Goal: Task Accomplishment & Management: Complete application form

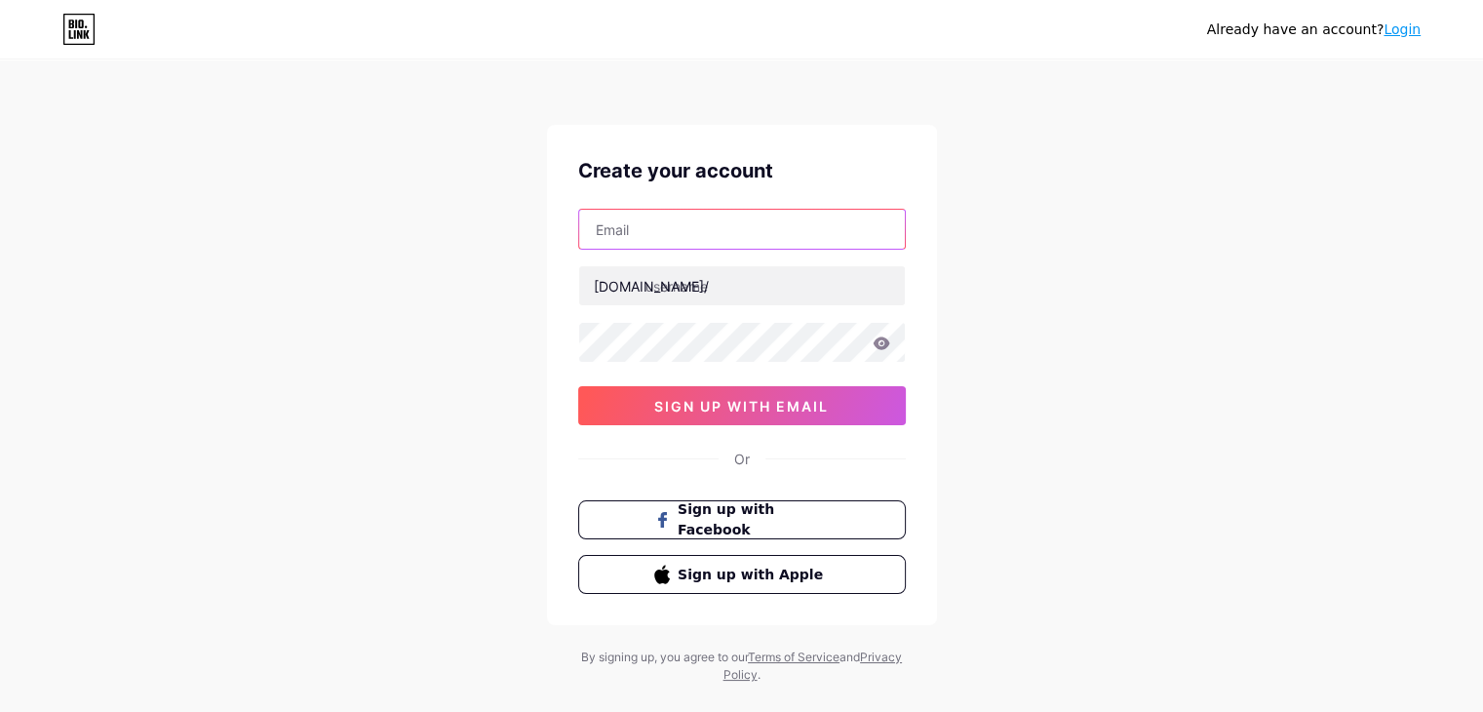
click at [692, 247] on input "text" at bounding box center [742, 229] width 326 height 39
click at [628, 278] on div "[DOMAIN_NAME]/" at bounding box center [651, 286] width 115 height 20
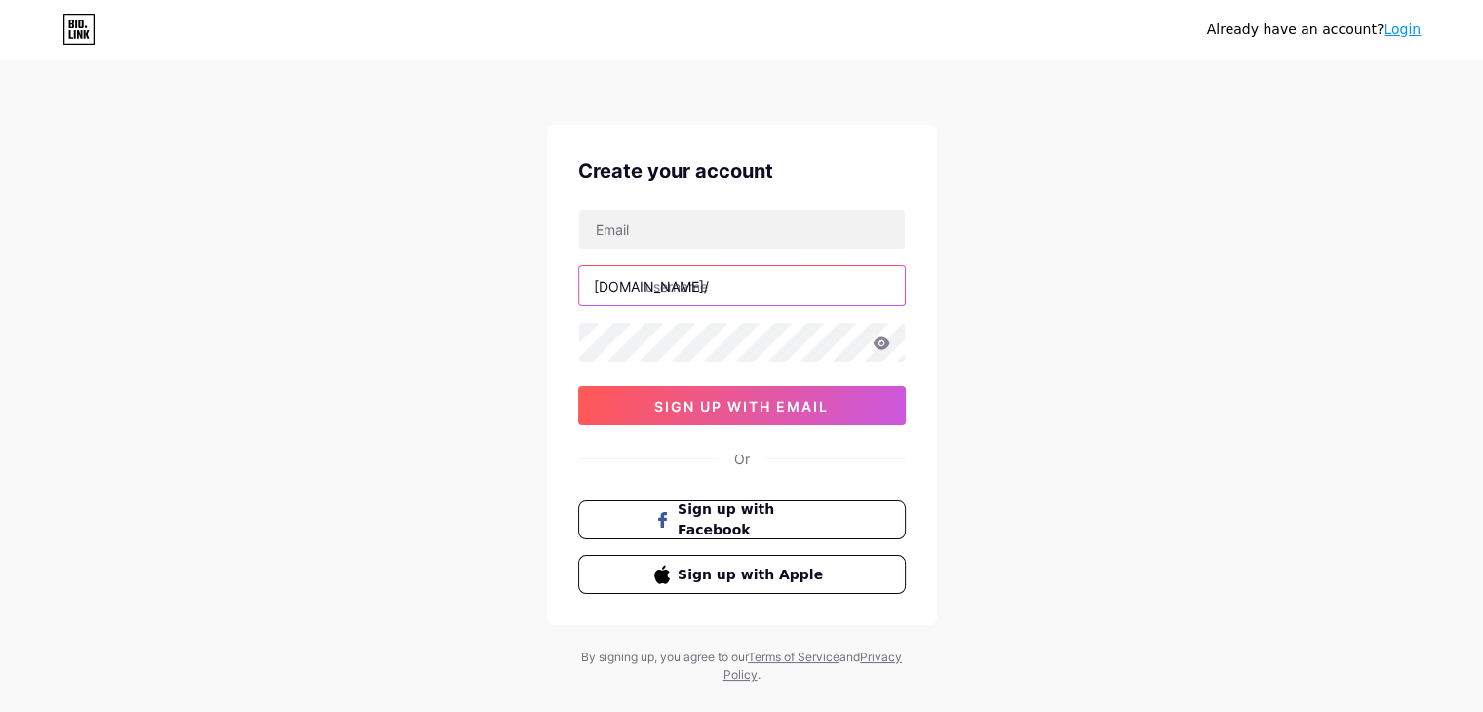
drag, startPoint x: 693, startPoint y: 284, endPoint x: 682, endPoint y: 286, distance: 11.9
click at [682, 286] on input "text" at bounding box center [742, 285] width 326 height 39
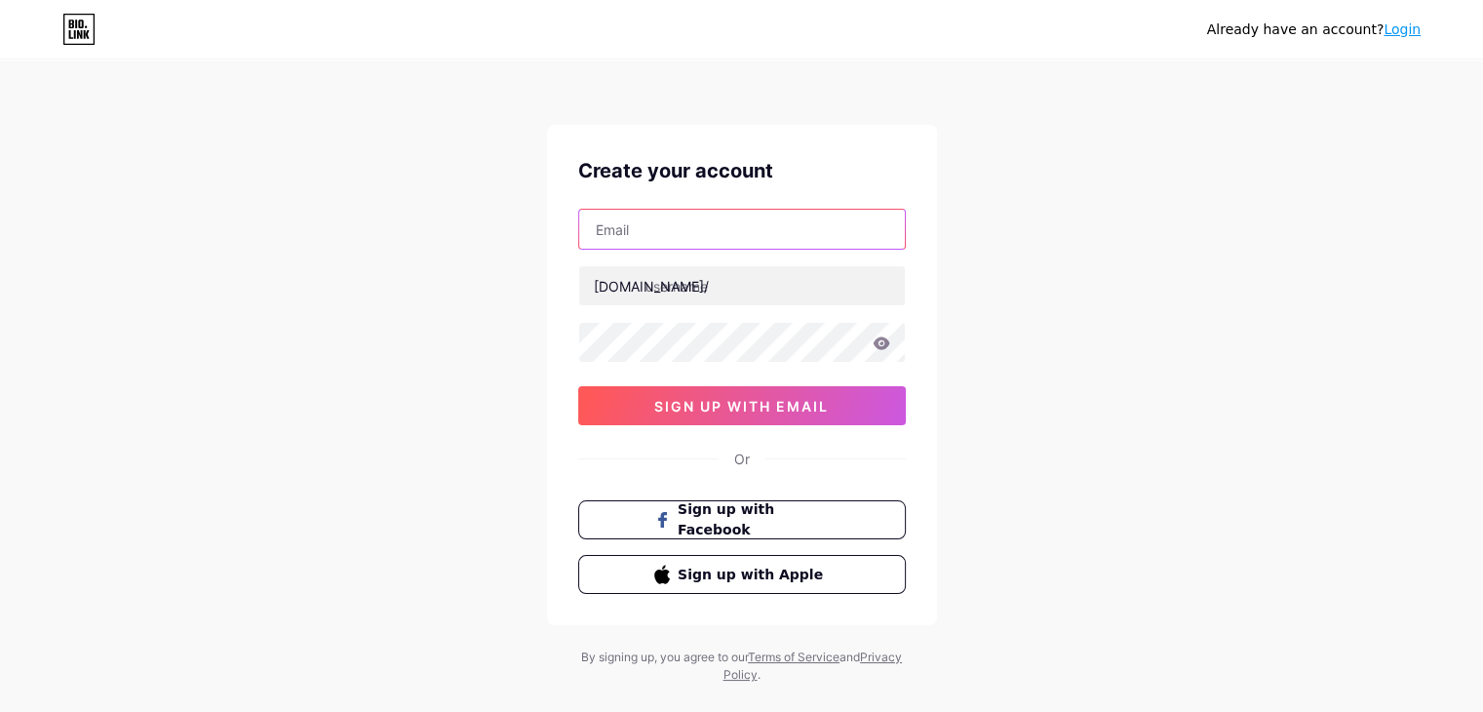
click at [699, 227] on input "text" at bounding box center [742, 229] width 326 height 39
type input "[EMAIL_ADDRESS][DOMAIN_NAME]"
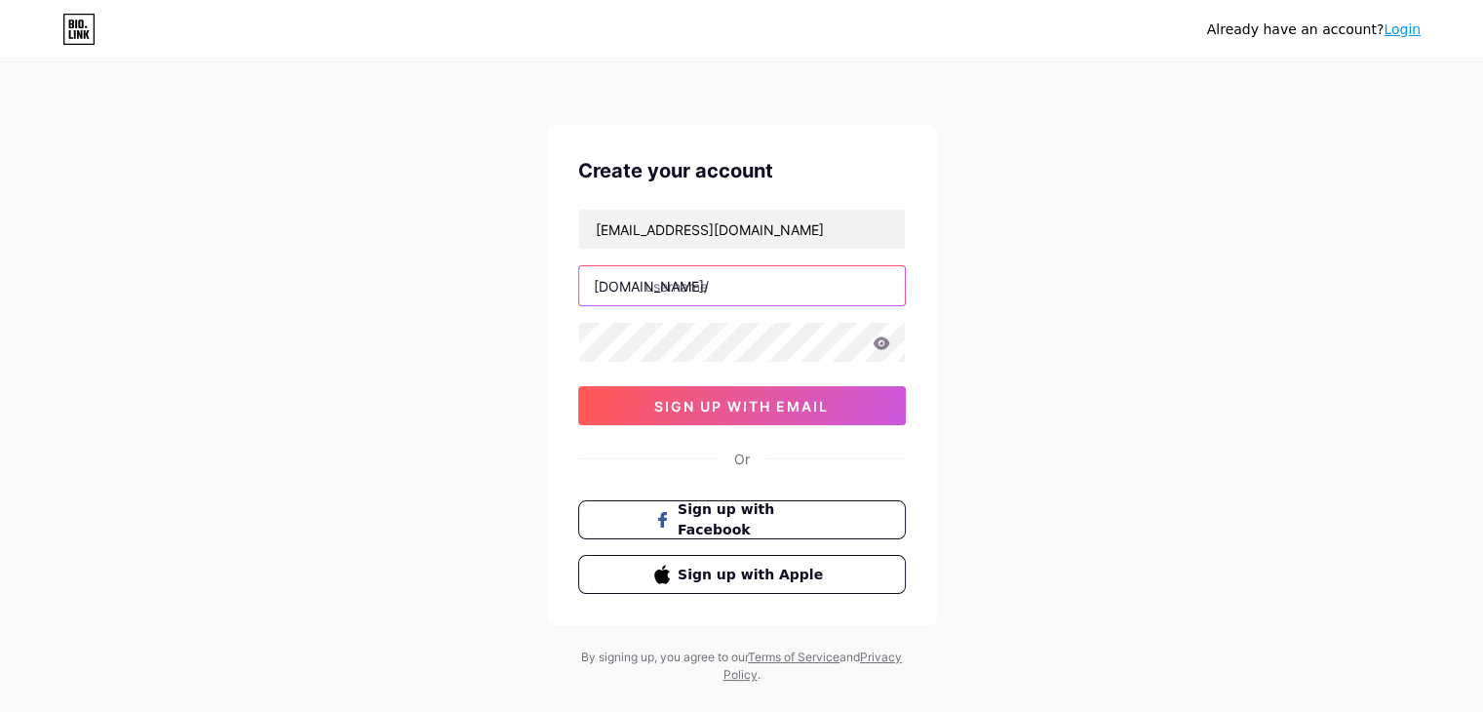
click at [676, 290] on input "text" at bounding box center [742, 285] width 326 height 39
type input "genckizilay"
click at [807, 282] on input "genckizilay" at bounding box center [742, 285] width 326 height 39
click at [888, 348] on icon at bounding box center [882, 343] width 18 height 14
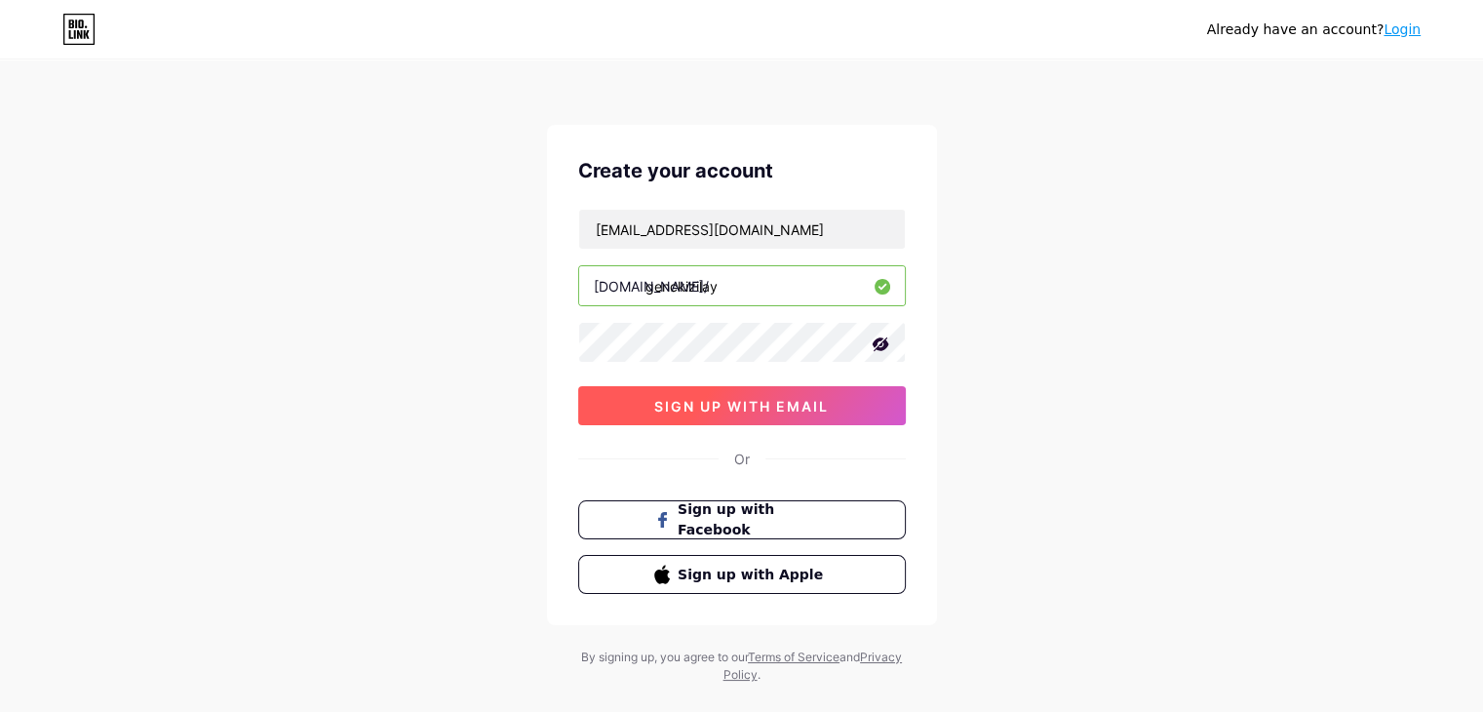
click at [835, 403] on button "sign up with email" at bounding box center [742, 405] width 328 height 39
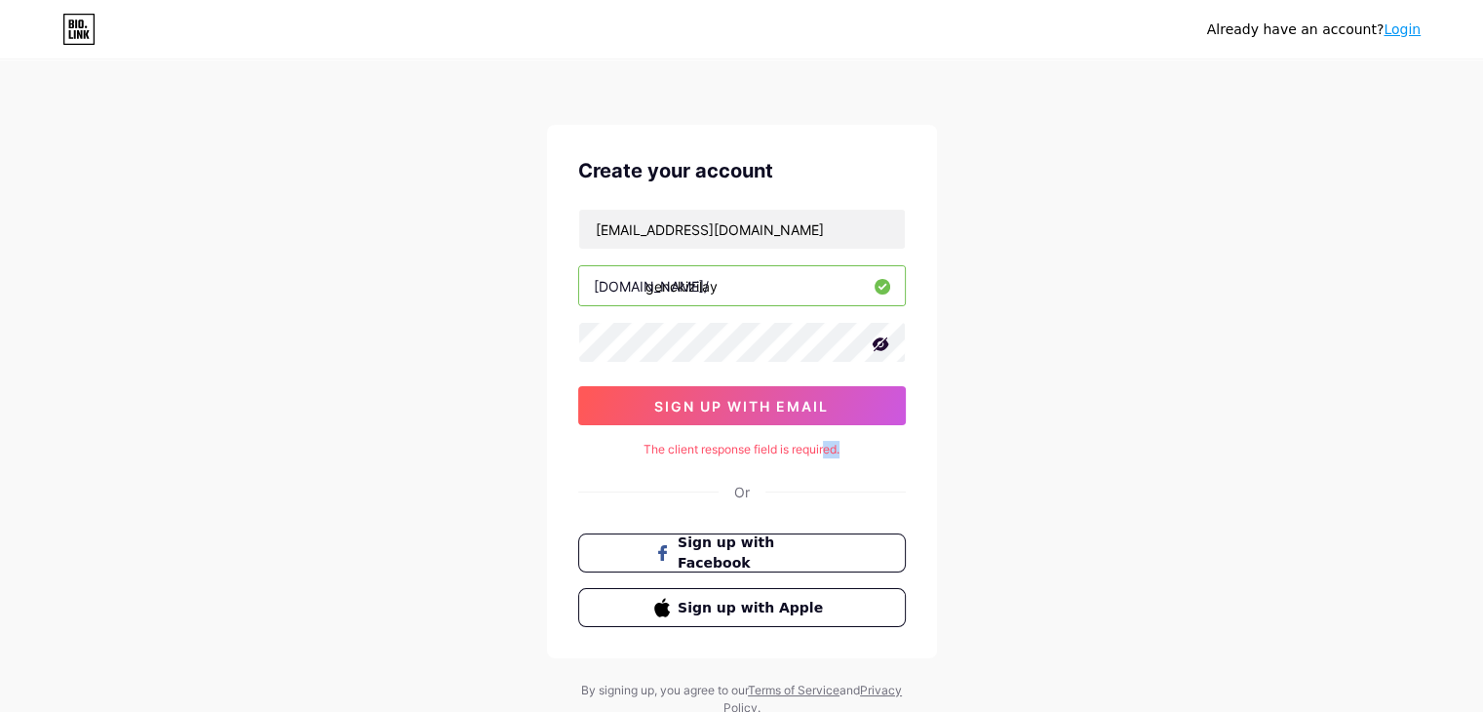
drag, startPoint x: 823, startPoint y: 438, endPoint x: 680, endPoint y: 459, distance: 144.9
click at [680, 459] on div "Create your account [EMAIL_ADDRESS][DOMAIN_NAME] [DOMAIN_NAME]/ genckizilay sig…" at bounding box center [742, 391] width 390 height 533
drag, startPoint x: 730, startPoint y: 452, endPoint x: 881, endPoint y: 454, distance: 151.2
click at [881, 454] on div "The client response field is required." at bounding box center [742, 450] width 328 height 18
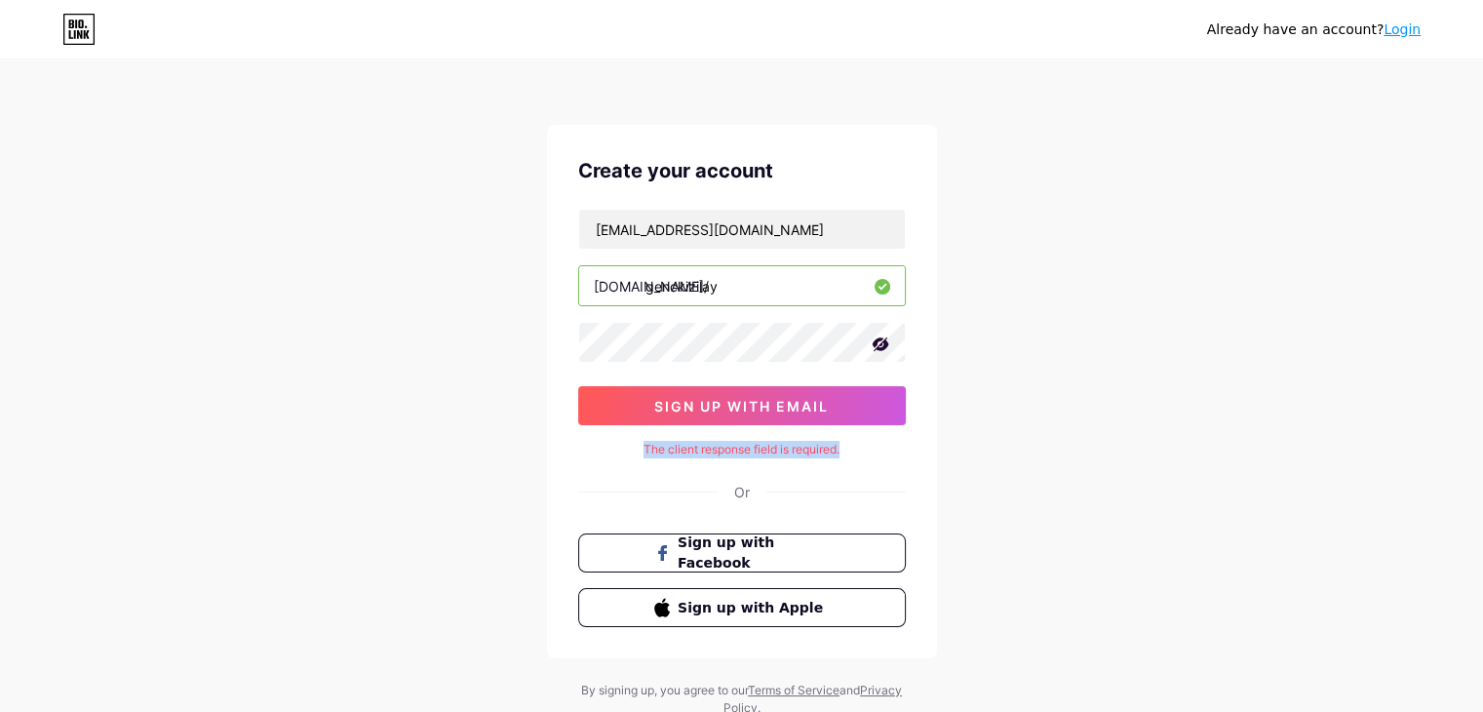
drag, startPoint x: 620, startPoint y: 455, endPoint x: 845, endPoint y: 453, distance: 225.3
click at [867, 454] on div "The client response field is required." at bounding box center [742, 450] width 328 height 18
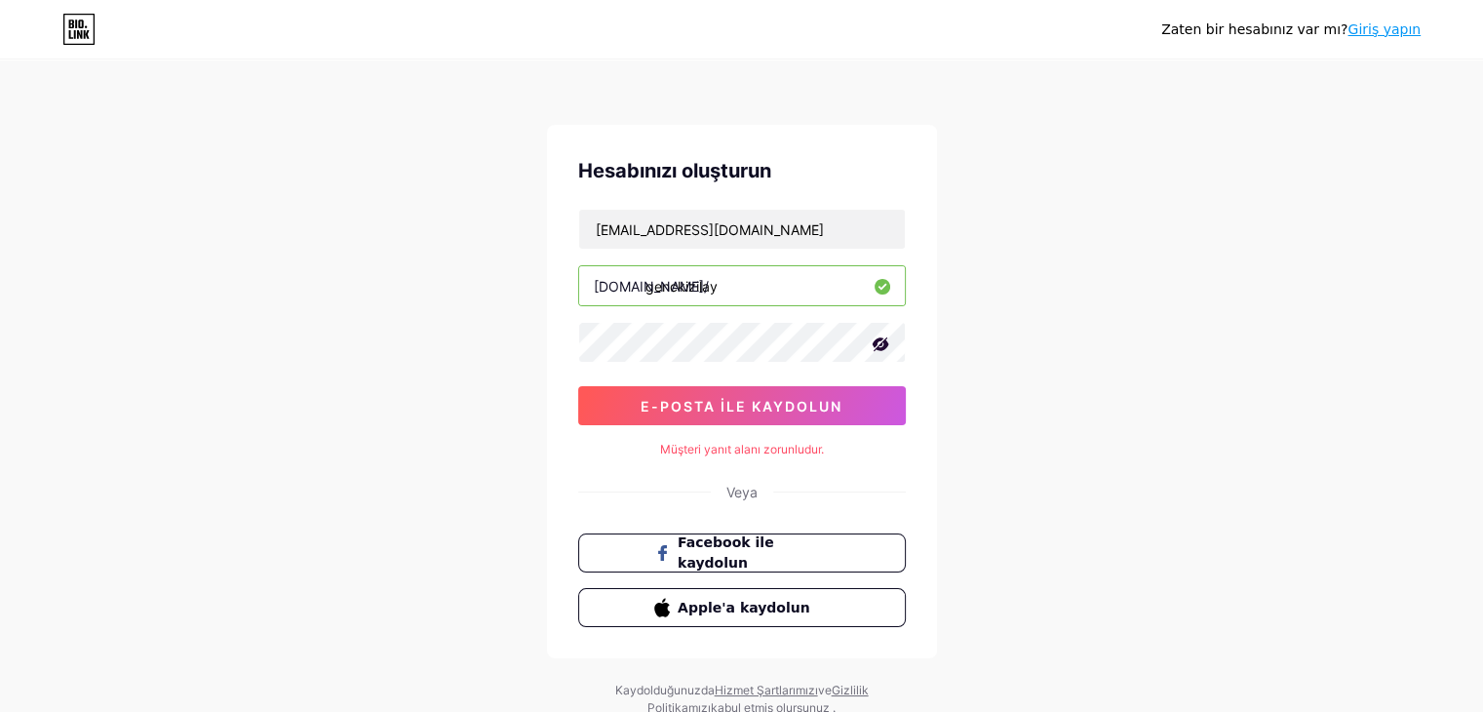
click at [963, 451] on div "Zaten bir hesabınız var mı? Giriş yapın Hesabınızı oluşturun [EMAIL_ADDRESS][DO…" at bounding box center [741, 389] width 1483 height 779
click at [835, 270] on input "genckizilay" at bounding box center [742, 285] width 326 height 39
click at [827, 238] on input "[EMAIL_ADDRESS][DOMAIN_NAME]" at bounding box center [742, 229] width 326 height 39
click at [995, 360] on div "Zaten bir hesabınız var mı? Giriş yapın Hesabınızı oluşturun [EMAIL_ADDRESS][DO…" at bounding box center [741, 389] width 1483 height 779
click at [886, 398] on button "e-posta ile kaydolun" at bounding box center [742, 405] width 328 height 39
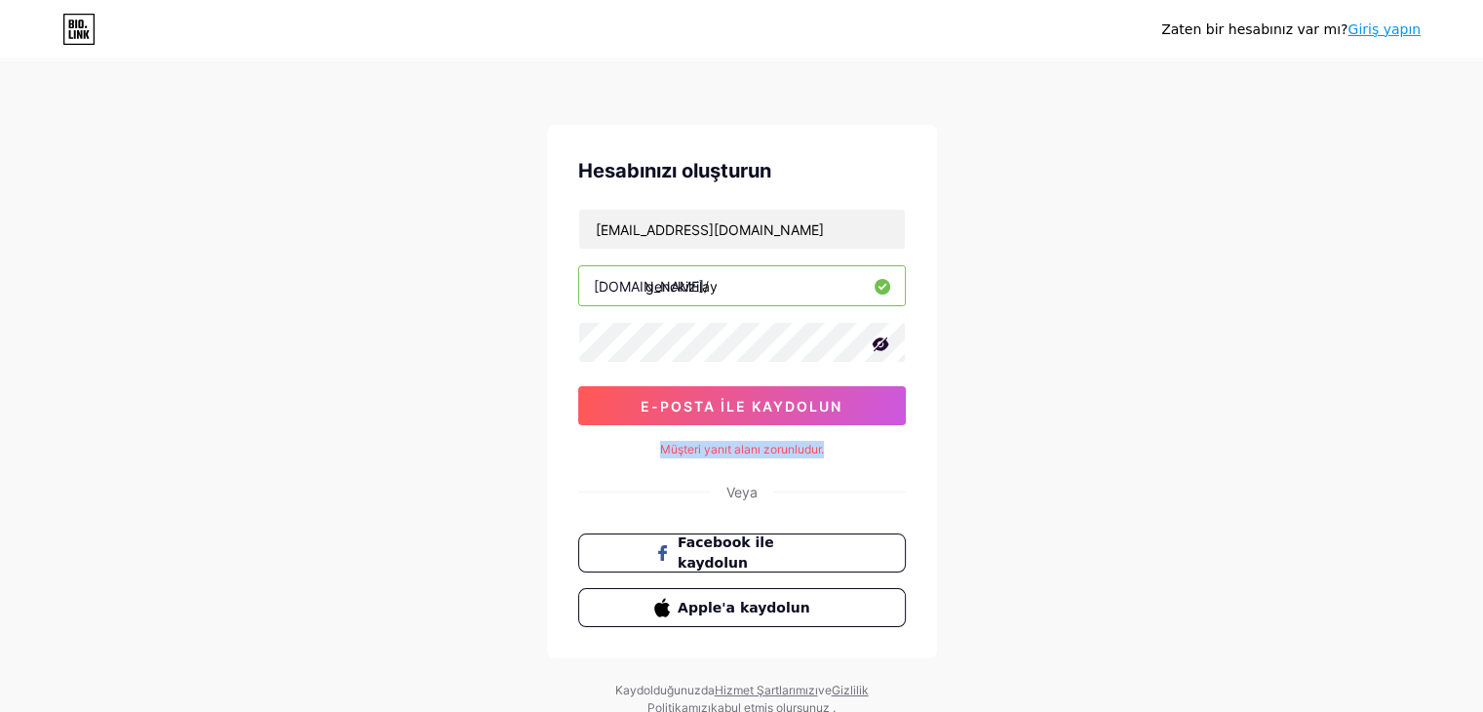
drag, startPoint x: 837, startPoint y: 452, endPoint x: 640, endPoint y: 450, distance: 197.0
click at [640, 450] on div "Müşteri yanıt alanı zorunludur." at bounding box center [742, 450] width 328 height 18
